Goal: Answer question/provide support: Share knowledge or assist other users

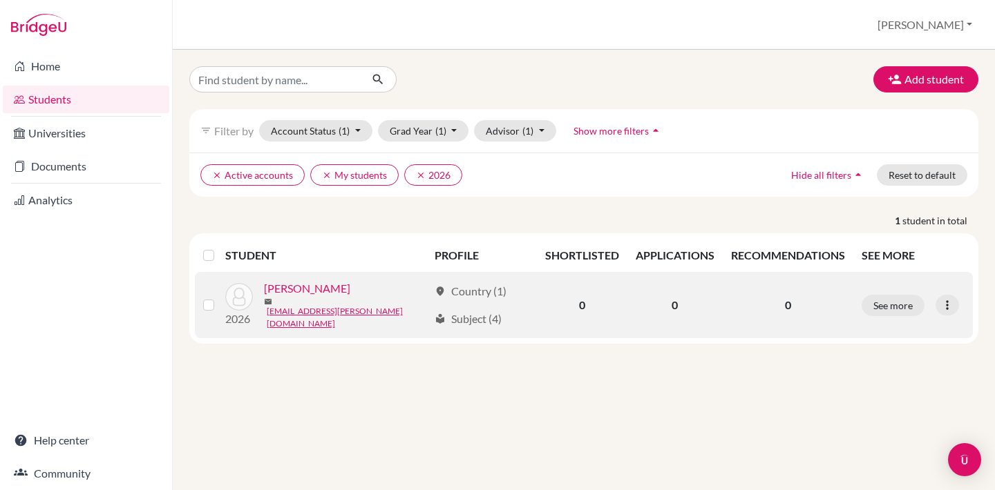
click at [320, 297] on link "[PERSON_NAME]" at bounding box center [307, 288] width 86 height 17
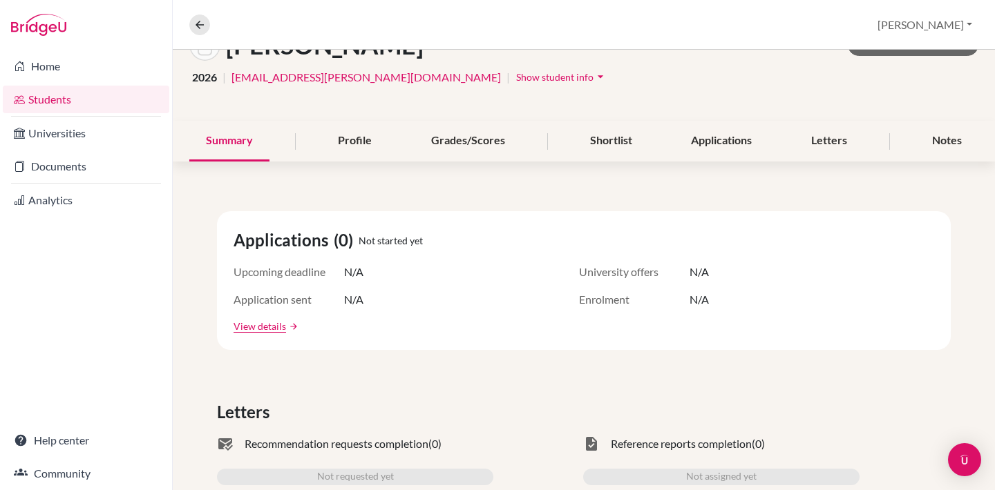
scroll to position [64, 0]
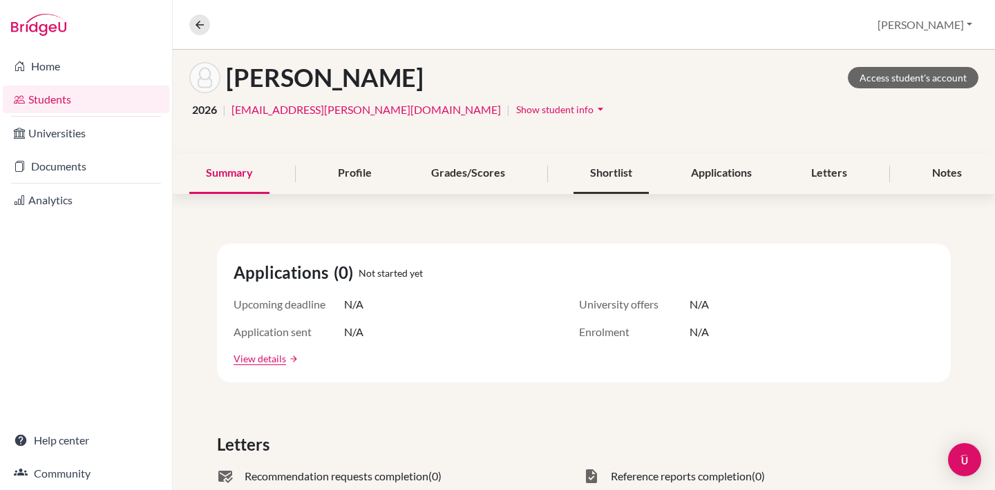
click at [636, 175] on div "Shortlist" at bounding box center [610, 173] width 75 height 41
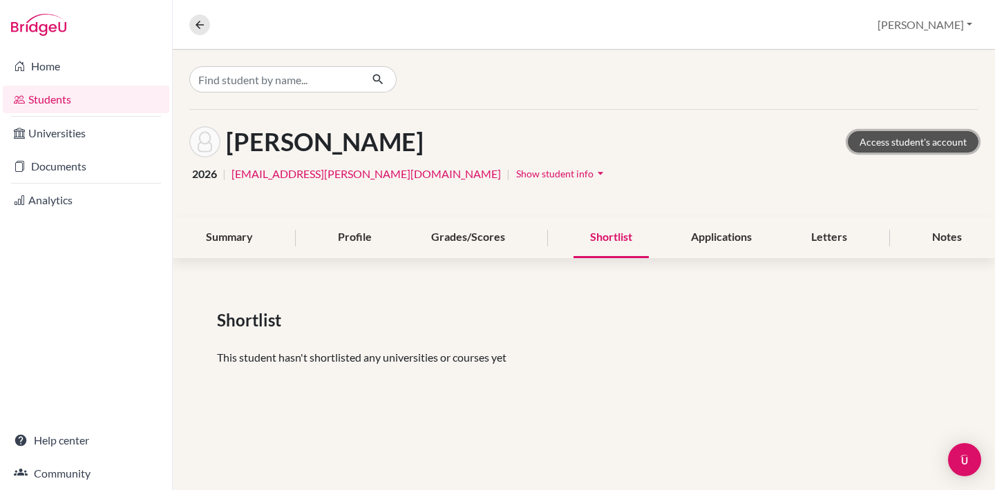
click at [903, 144] on link "Access student's account" at bounding box center [912, 141] width 131 height 21
